Goal: Check status: Check status

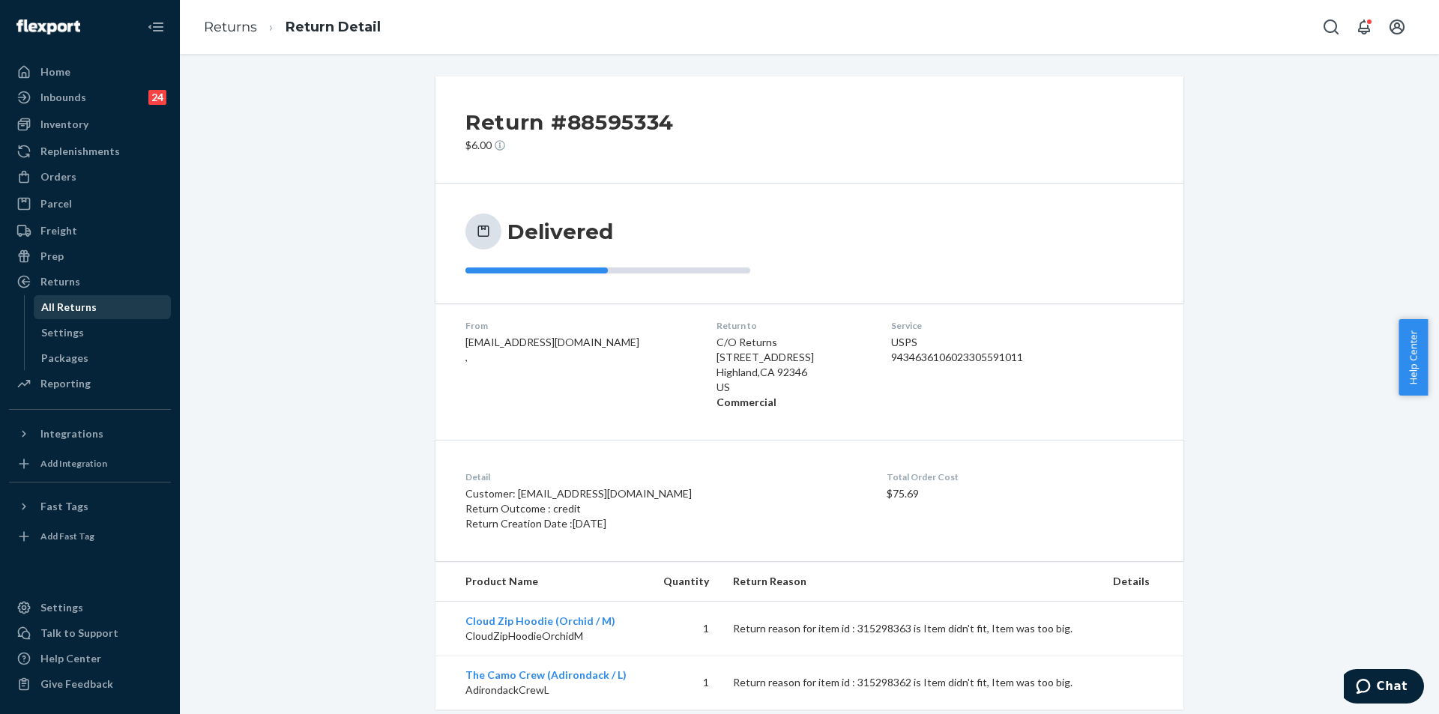
scroll to position [33, 0]
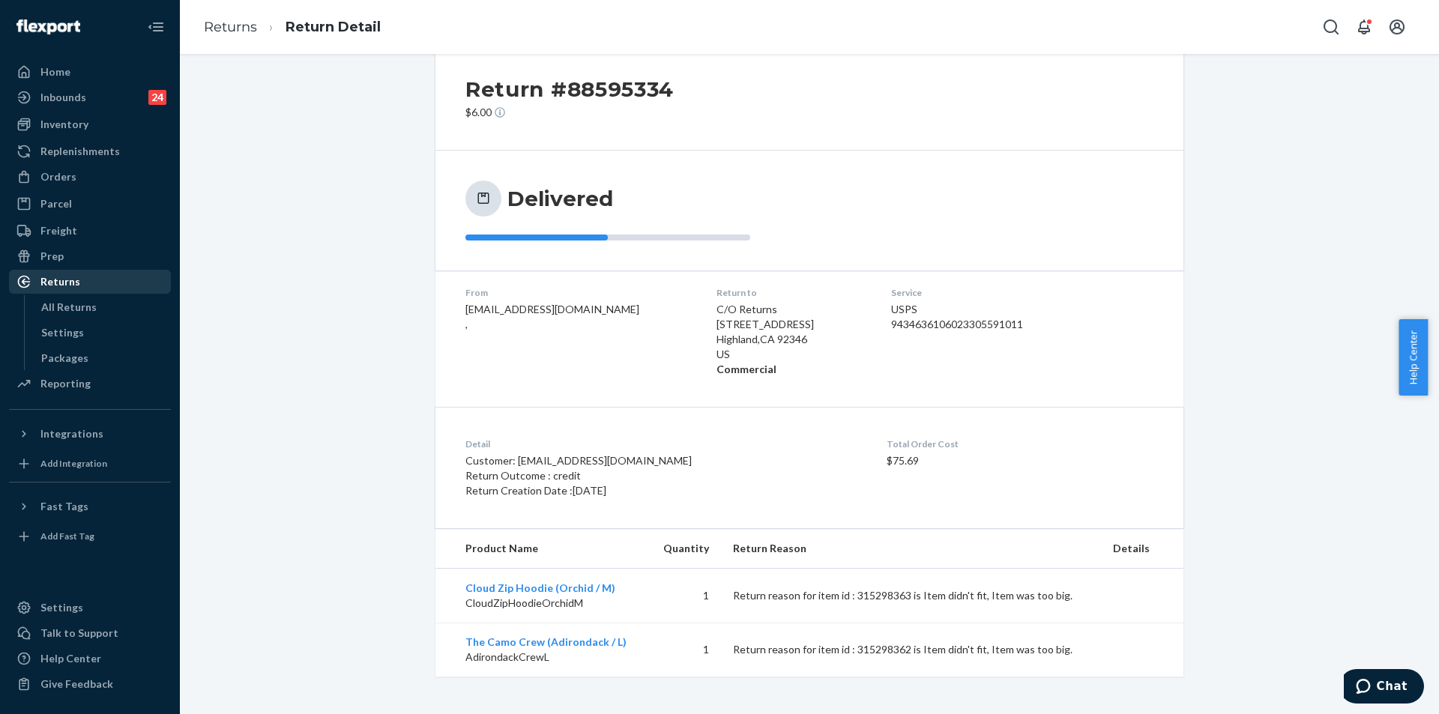
click at [70, 274] on div "Returns" at bounding box center [60, 281] width 40 height 15
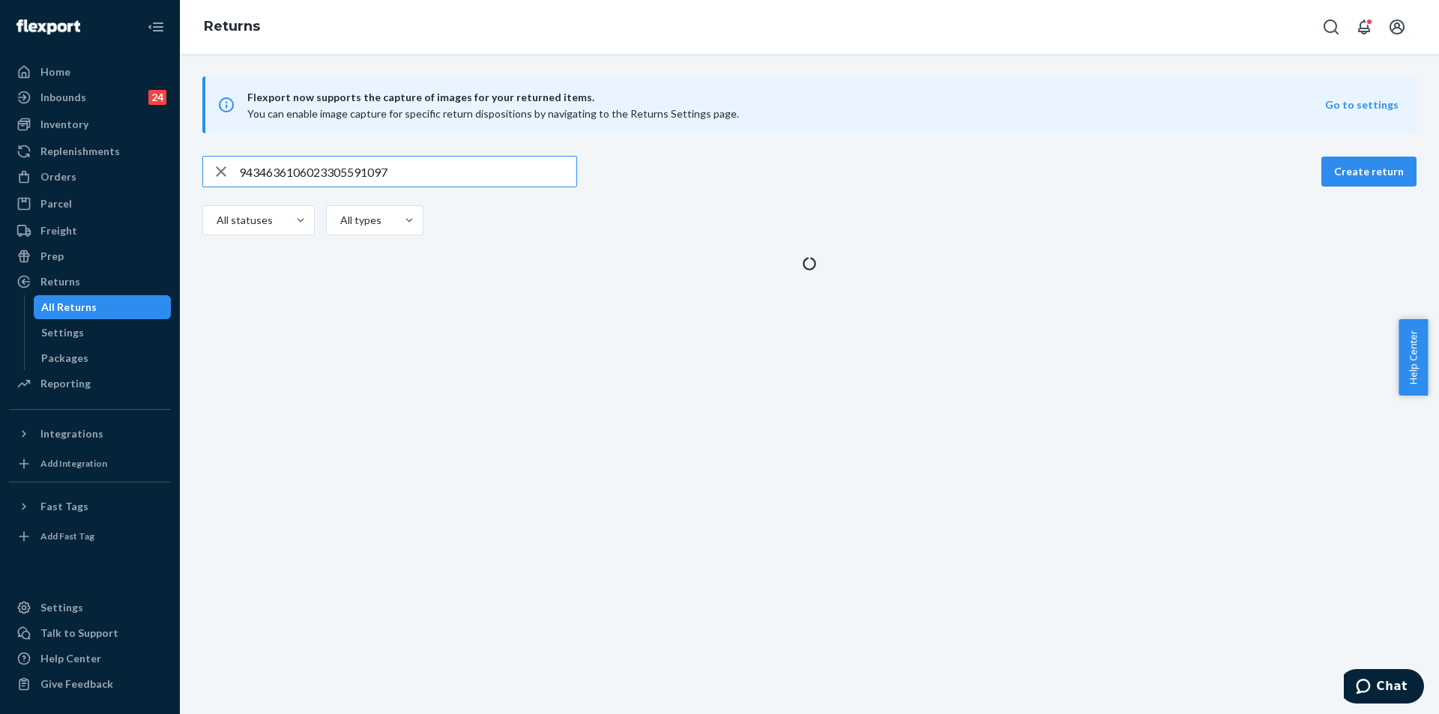
click at [414, 175] on input "9434636106023305591097" at bounding box center [407, 172] width 337 height 30
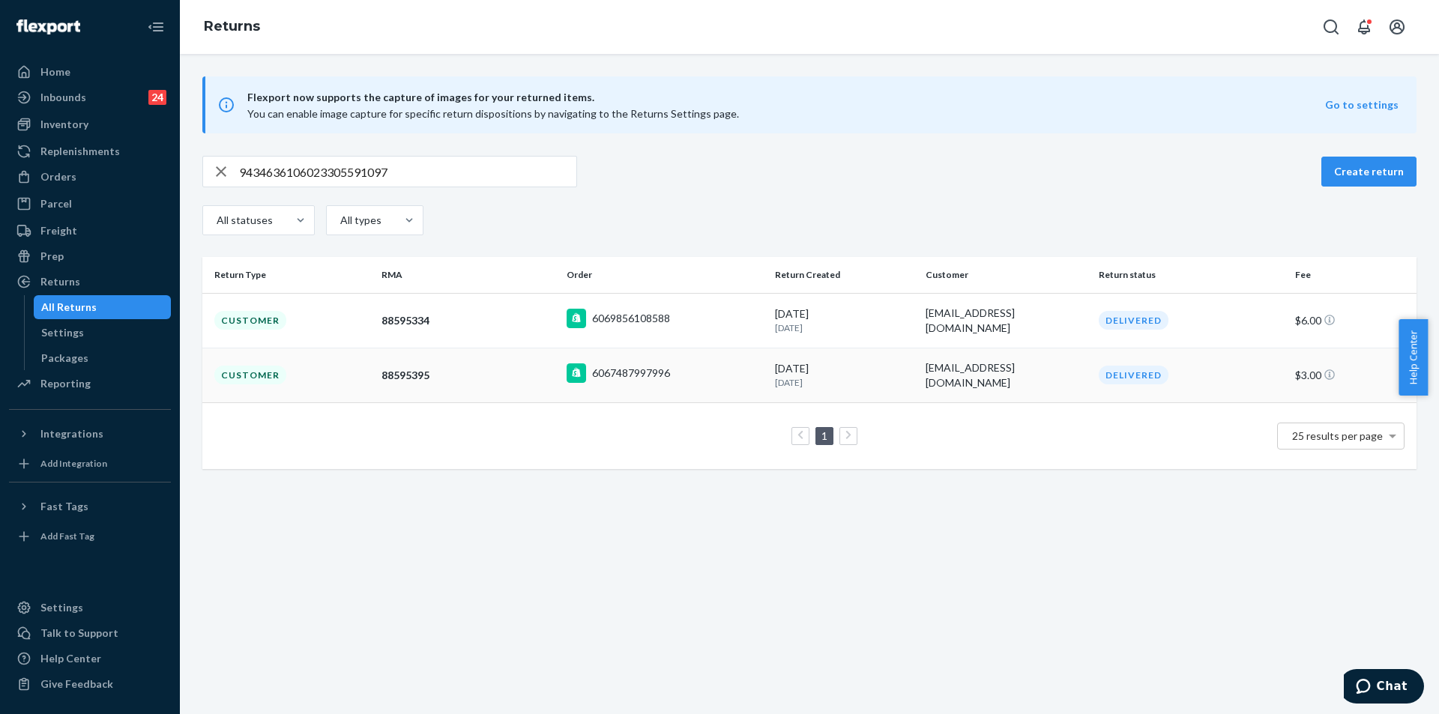
click at [732, 388] on td "6067487997996" at bounding box center [665, 375] width 208 height 55
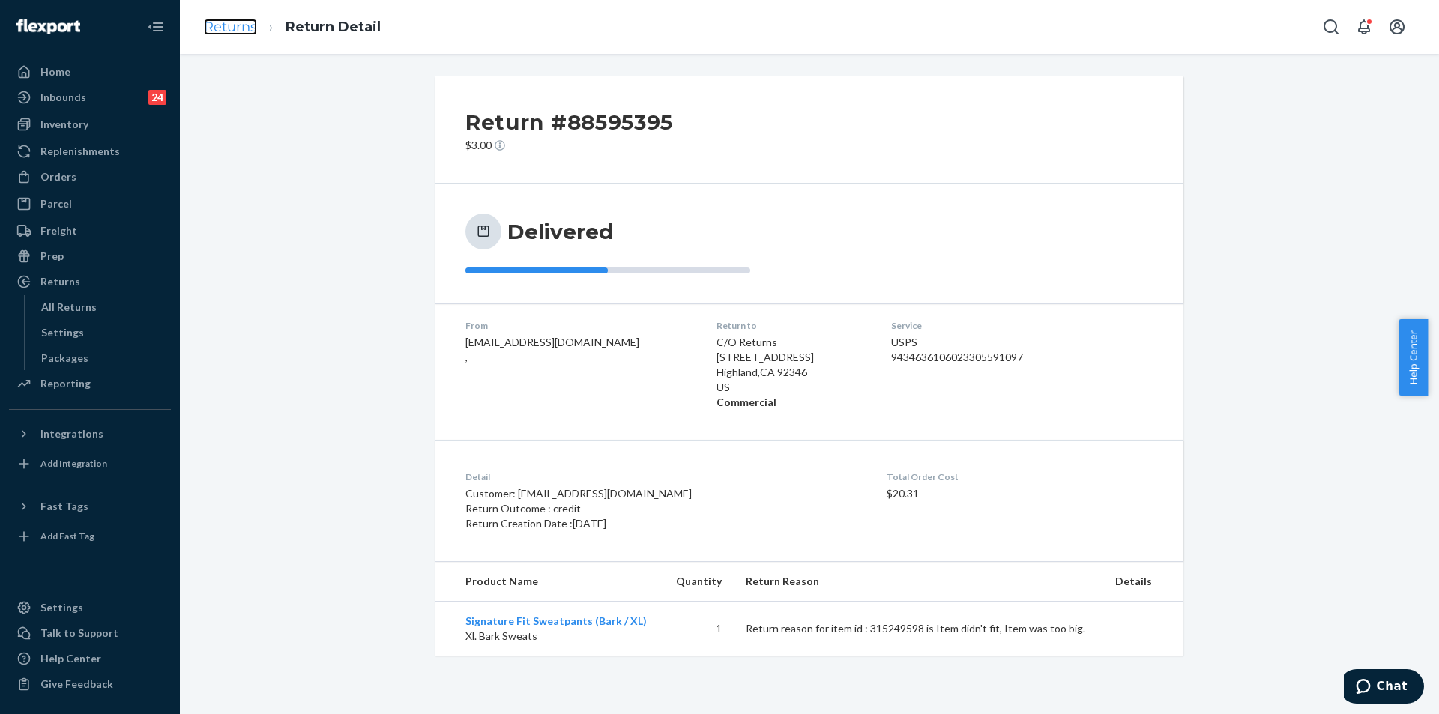
click at [219, 20] on link "Returns" at bounding box center [230, 27] width 53 height 16
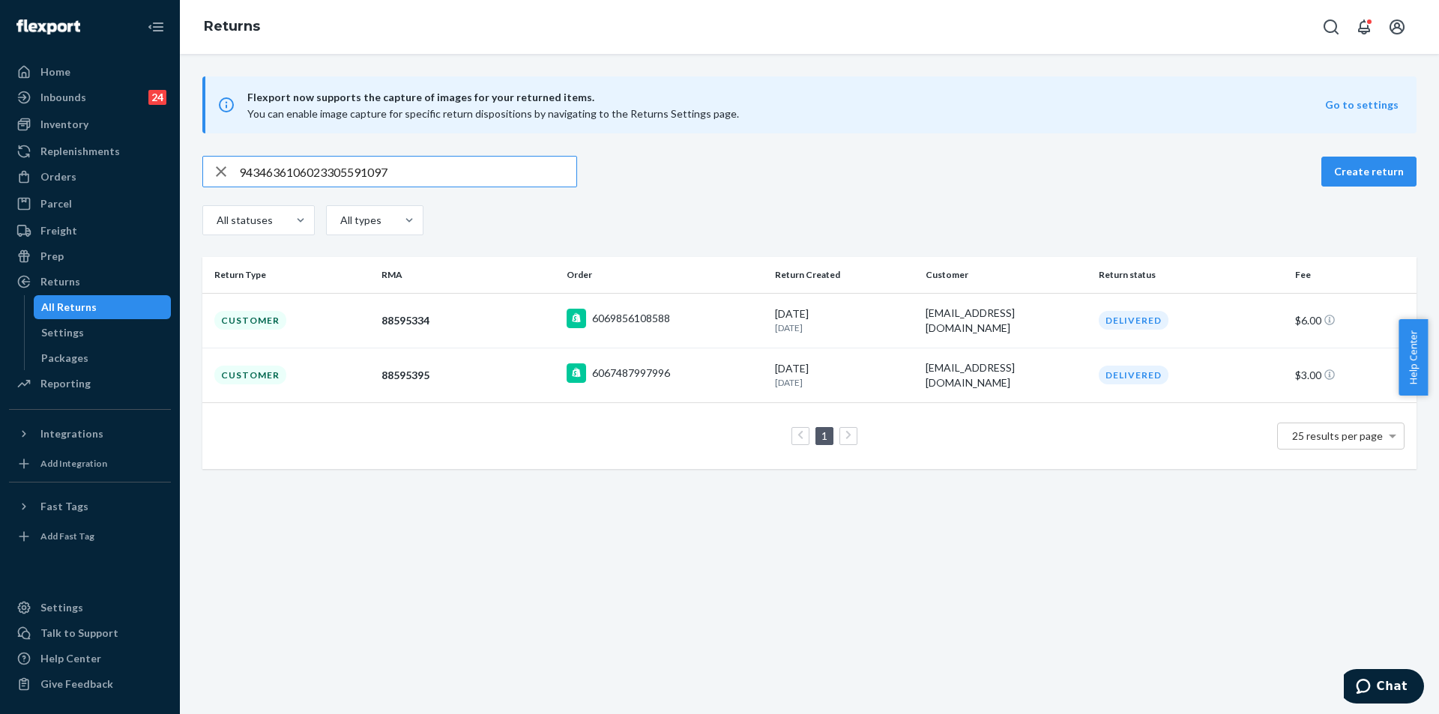
click at [455, 178] on input "9434636106023305591097" at bounding box center [407, 172] width 337 height 30
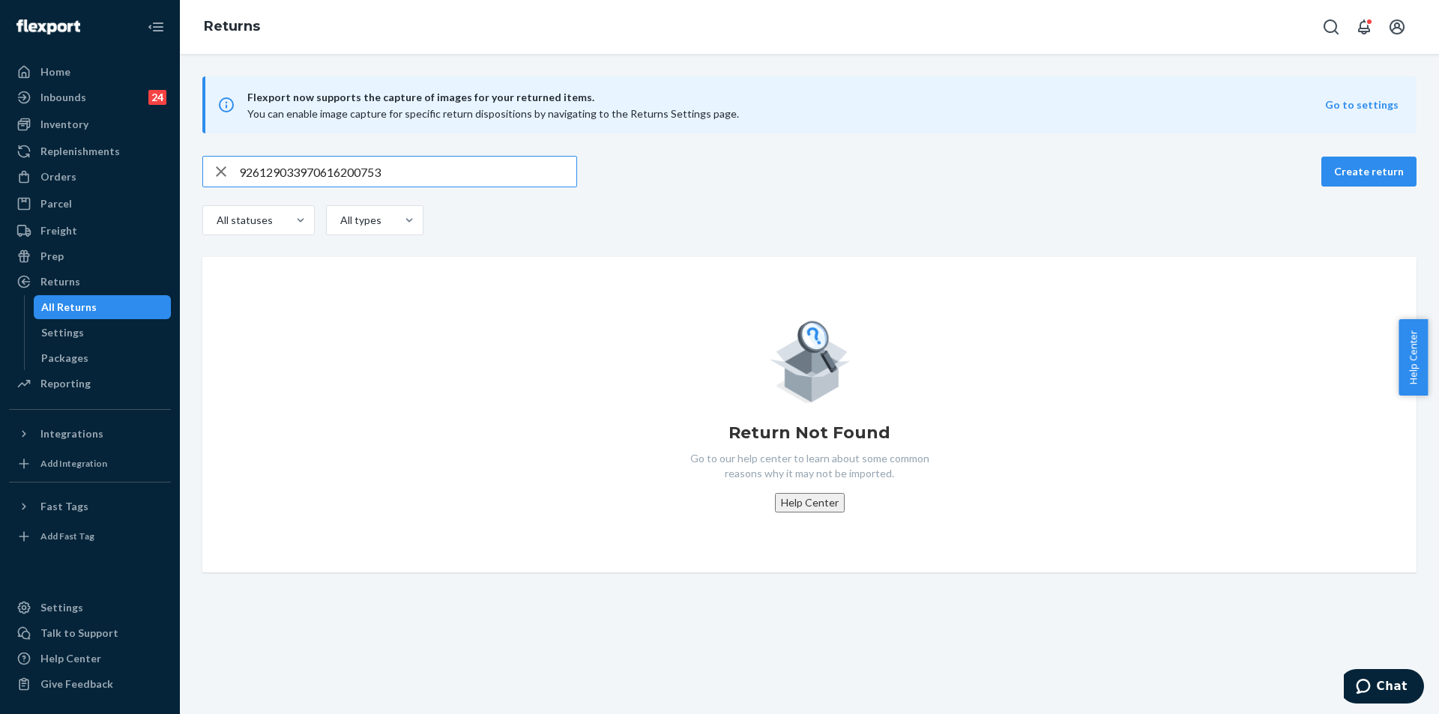
click at [423, 173] on input "926129033970616200753" at bounding box center [407, 172] width 337 height 30
click at [422, 174] on input "926129033970616200753" at bounding box center [407, 172] width 337 height 30
paste input "8162005"
click at [426, 174] on input "9261290339708162005753" at bounding box center [407, 172] width 337 height 30
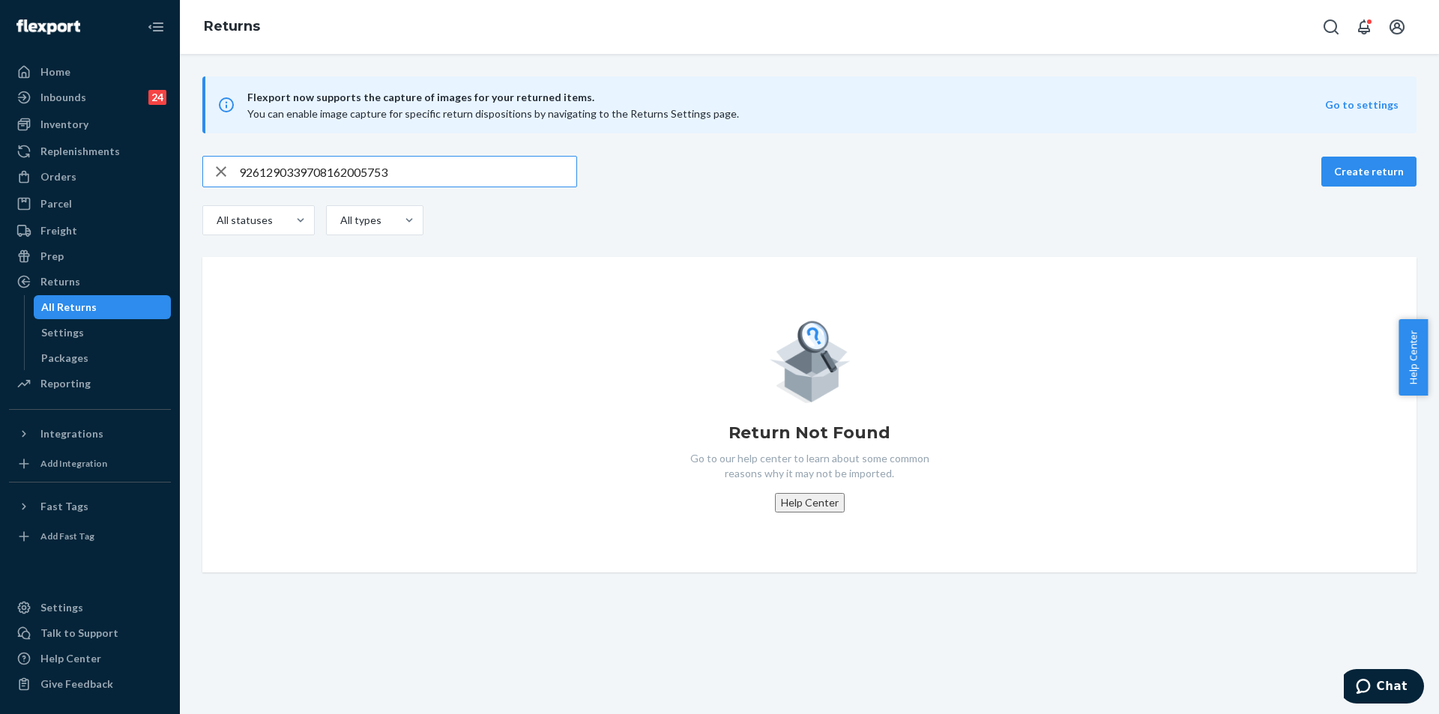
paste input "text"
type input "9"
